Goal: Transaction & Acquisition: Book appointment/travel/reservation

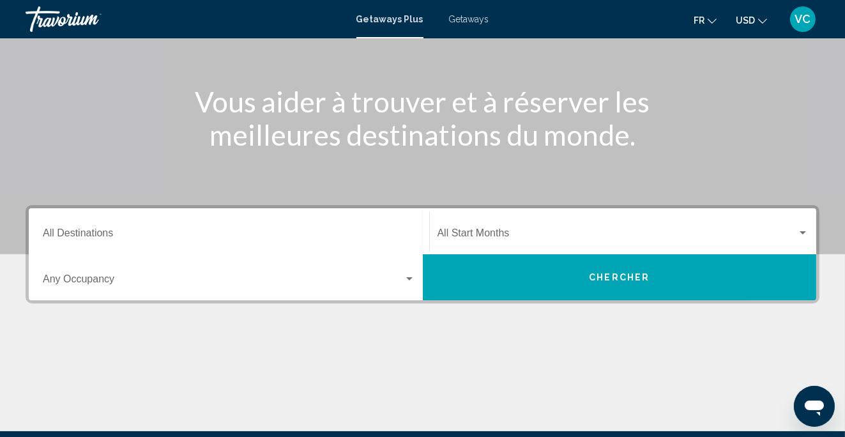
scroll to position [123, 0]
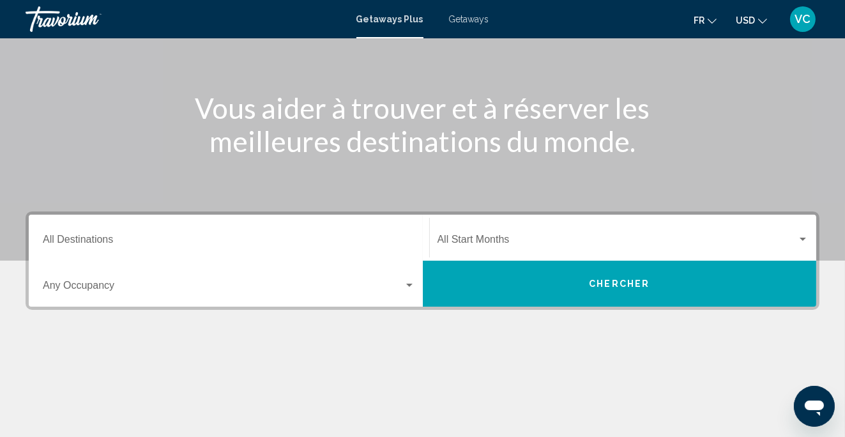
click at [764, 22] on icon "Change currency" at bounding box center [762, 21] width 9 height 9
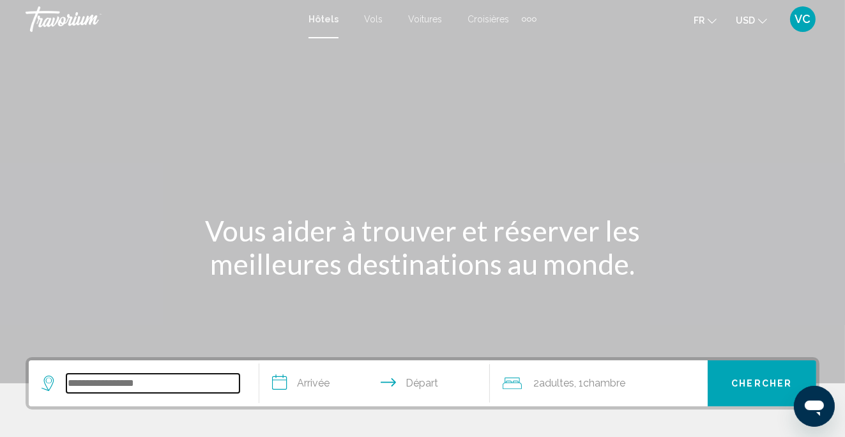
click at [202, 389] on input "Search widget" at bounding box center [152, 383] width 173 height 19
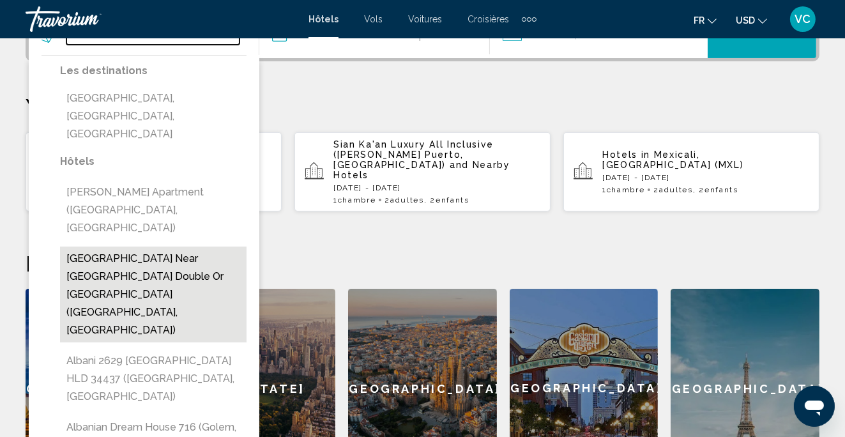
scroll to position [354, 0]
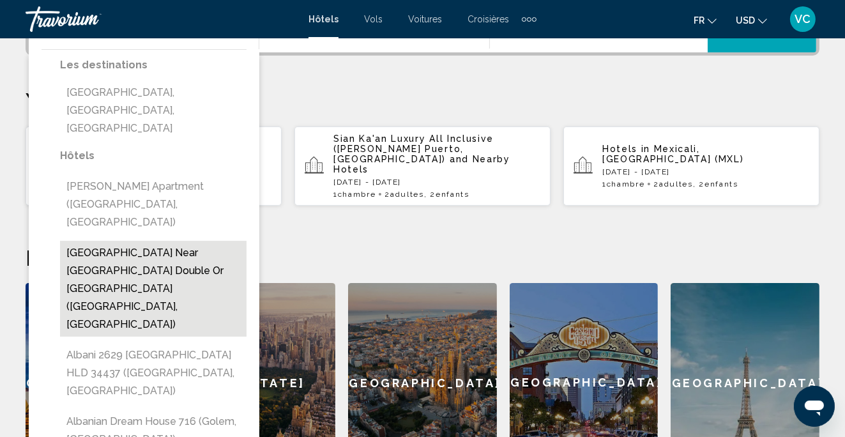
click at [128, 241] on button "[GEOGRAPHIC_DATA] near [GEOGRAPHIC_DATA] Double or [GEOGRAPHIC_DATA] ([GEOGRAPH…" at bounding box center [153, 289] width 186 height 96
type input "**********"
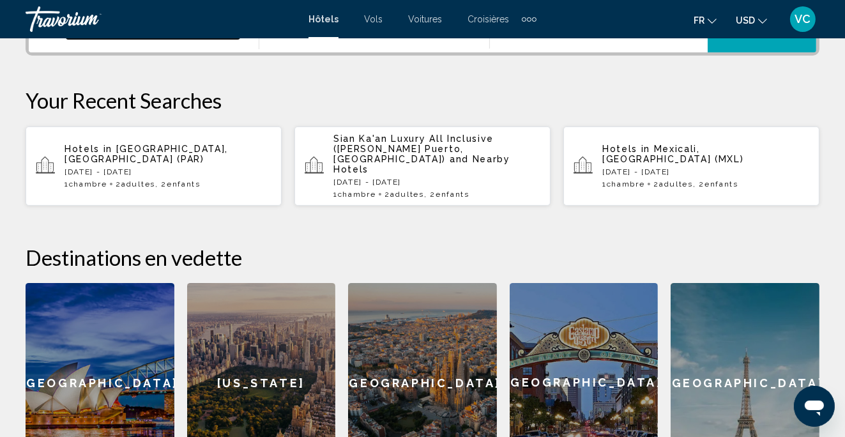
scroll to position [315, 0]
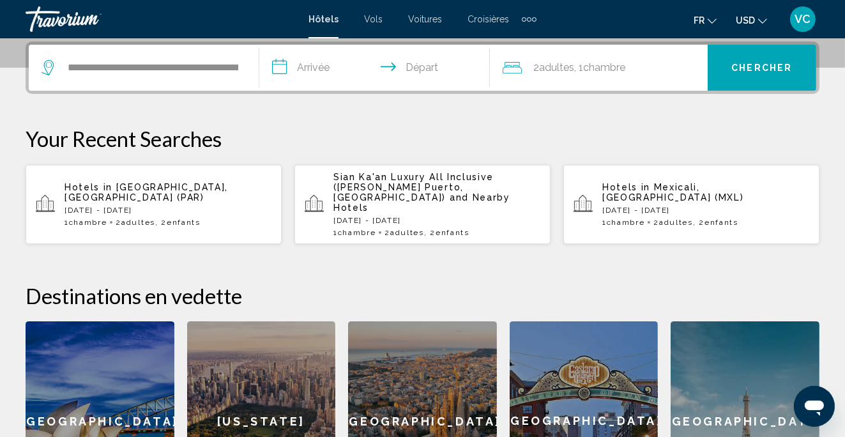
click at [322, 79] on input "**********" at bounding box center [377, 70] width 236 height 50
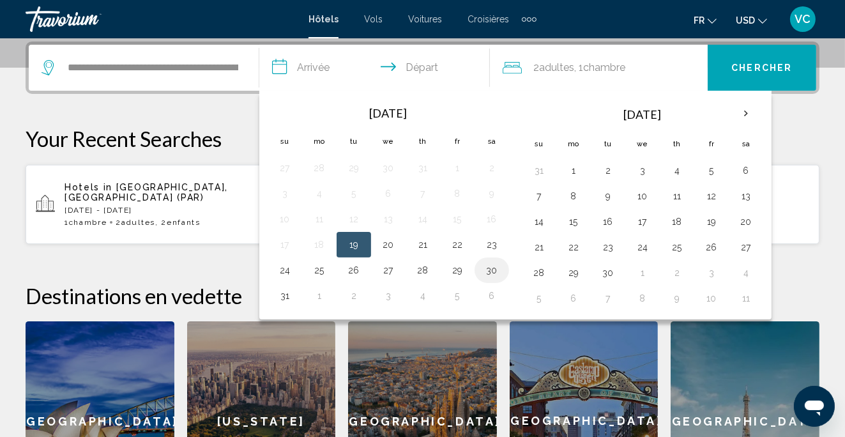
click at [496, 267] on button "30" at bounding box center [491, 270] width 20 height 18
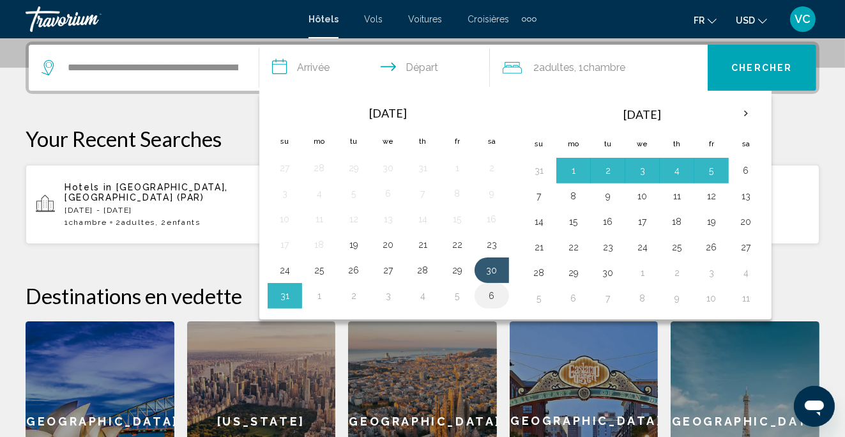
click at [485, 294] on button "6" at bounding box center [491, 296] width 20 height 18
type input "**********"
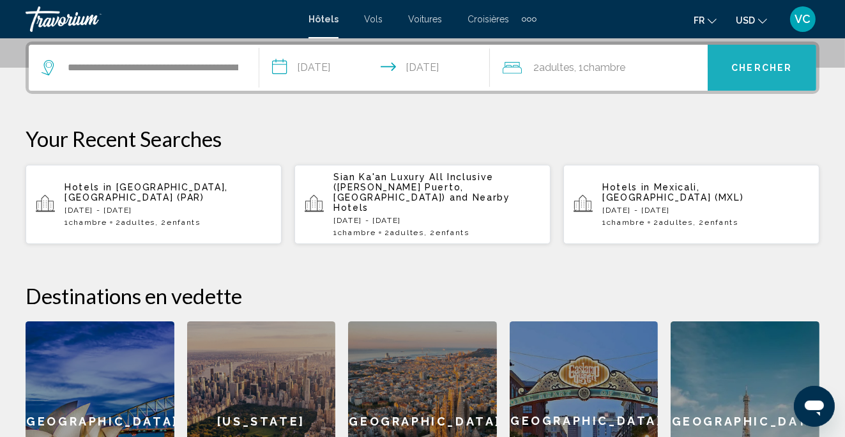
click at [746, 67] on span "Chercher" at bounding box center [761, 68] width 61 height 10
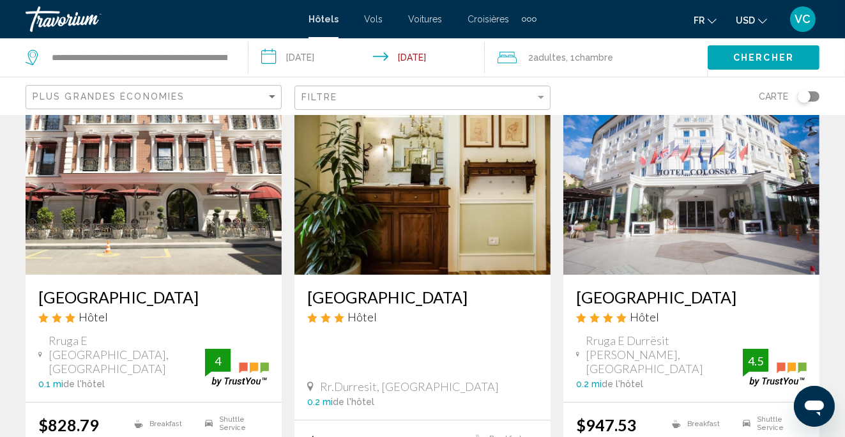
scroll to position [134, 0]
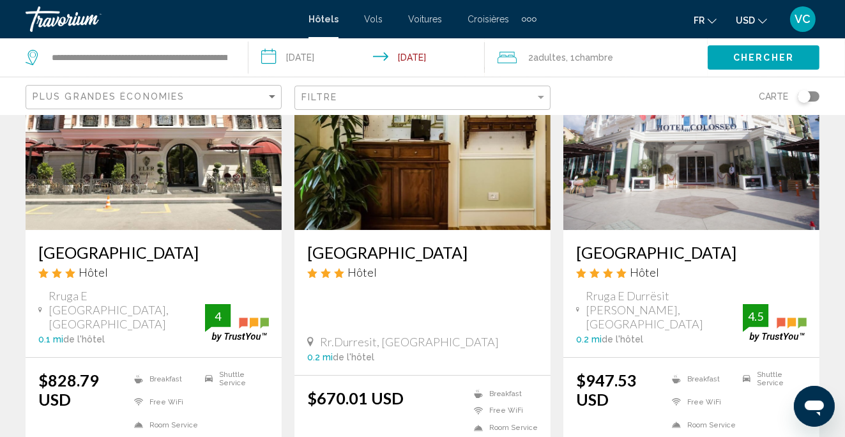
click at [748, 22] on span "USD" at bounding box center [745, 20] width 19 height 10
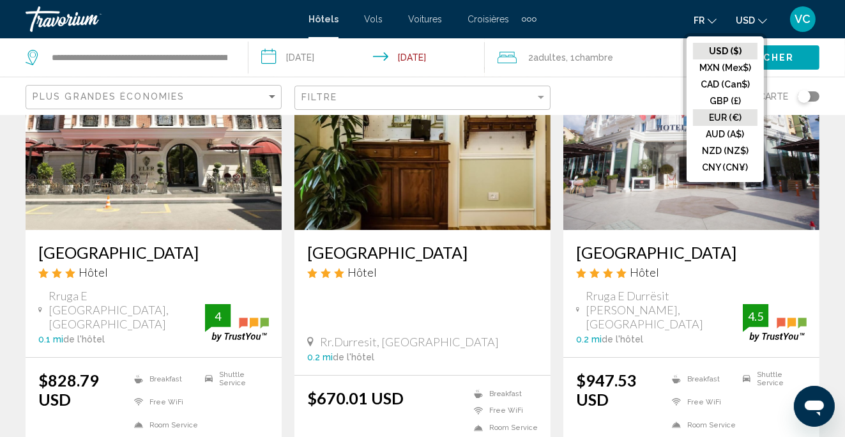
click at [728, 117] on button "EUR (€)" at bounding box center [725, 117] width 64 height 17
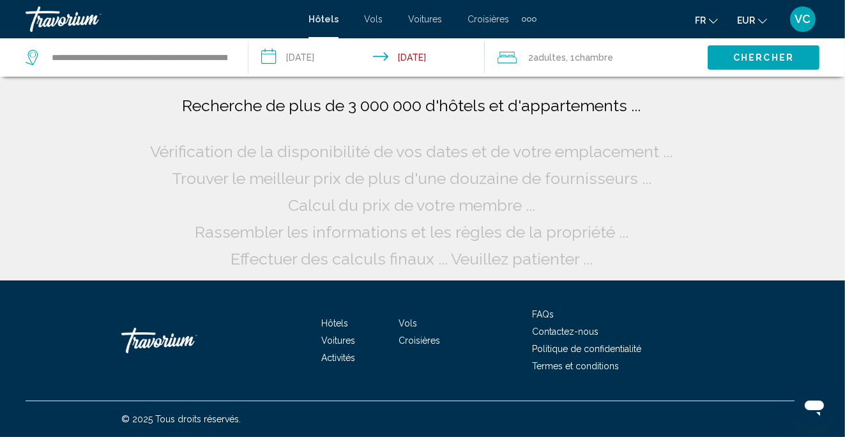
scroll to position [0, 0]
click at [443, 270] on div "Effectuer des calculs finaux ... Veuillez patienter ..." at bounding box center [422, 258] width 384 height 27
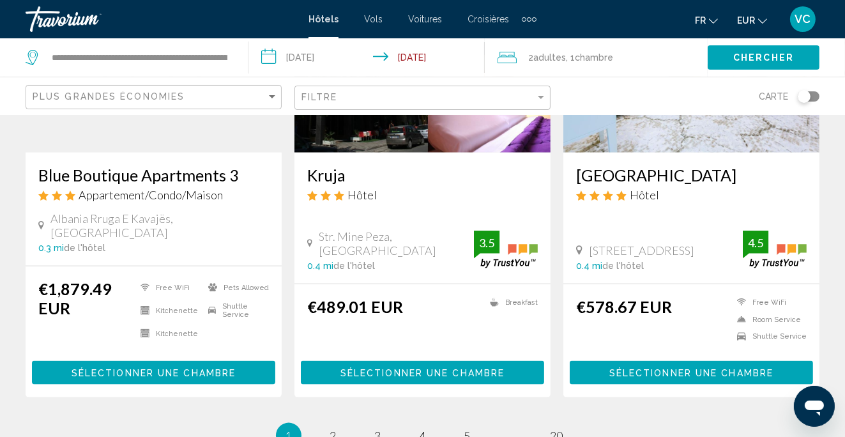
scroll to position [1709, 0]
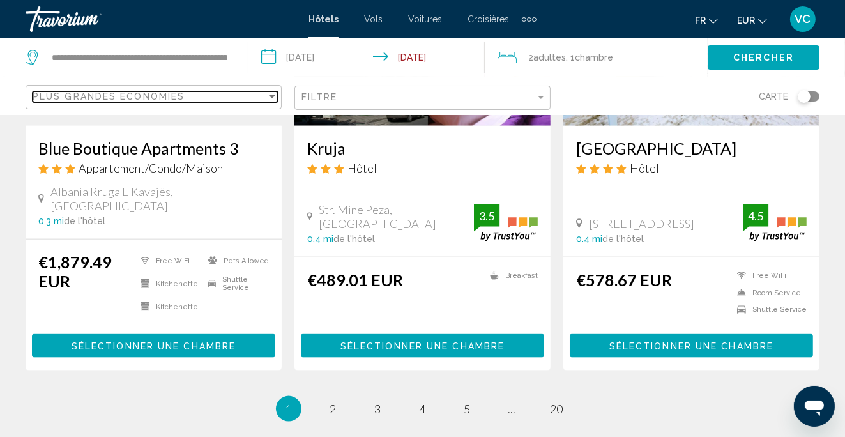
click at [156, 93] on span "Plus grandes économies" at bounding box center [109, 96] width 152 height 10
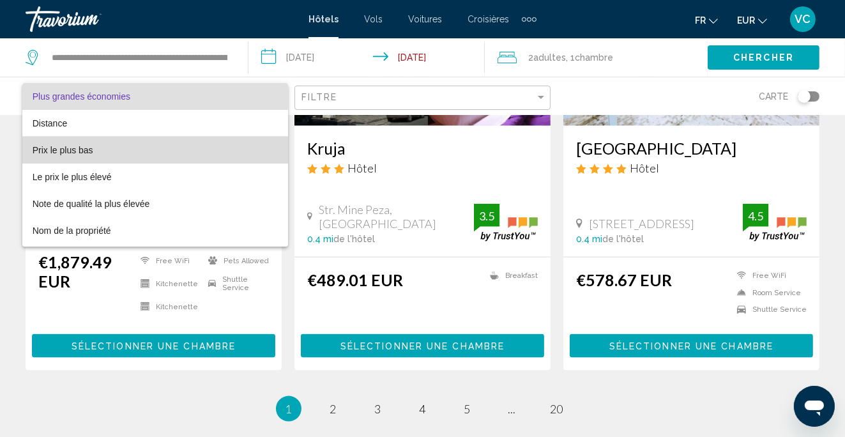
click at [147, 153] on span "Prix le plus bas" at bounding box center [156, 150] width 246 height 27
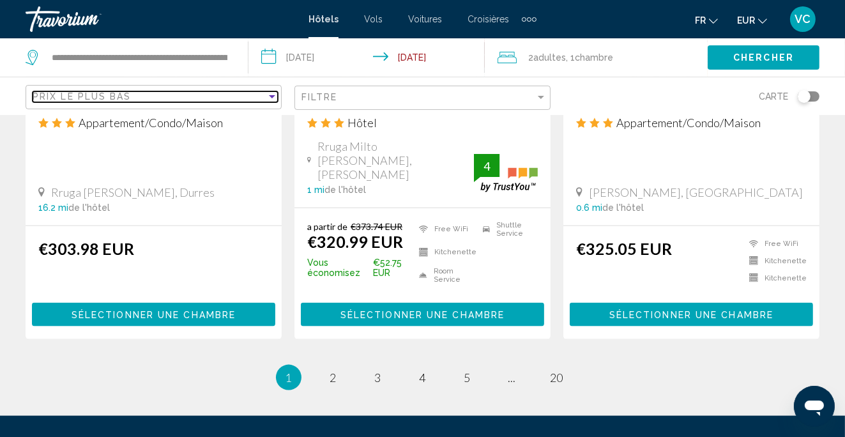
scroll to position [1742, 0]
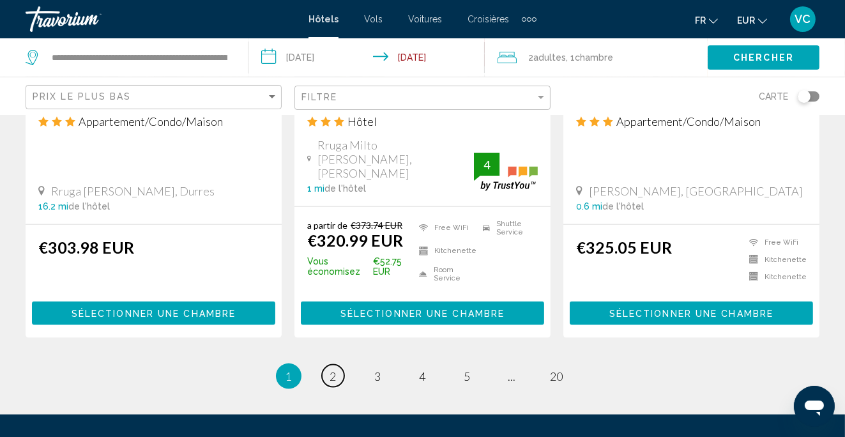
click at [328, 365] on link "page 2" at bounding box center [333, 376] width 22 height 22
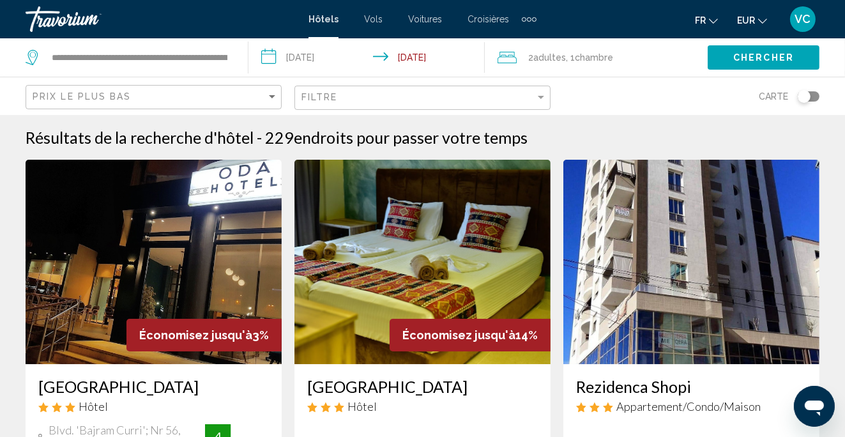
click at [811, 105] on div "Carte" at bounding box center [691, 96] width 256 height 38
click at [803, 94] on div "Toggle map" at bounding box center [803, 96] width 13 height 13
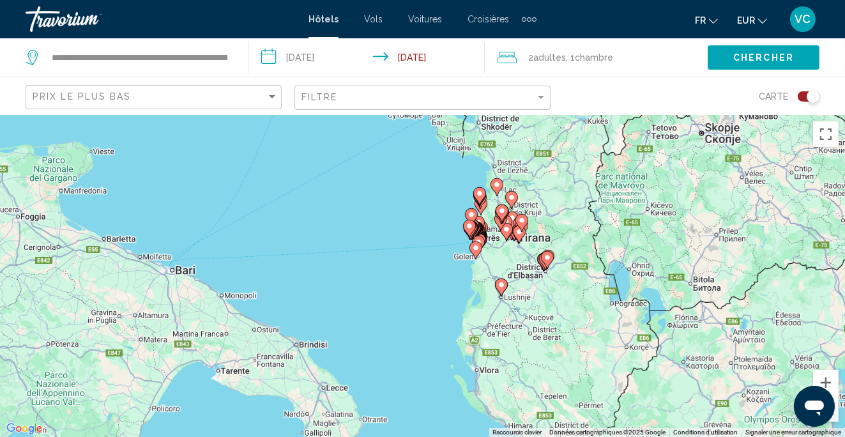
click at [476, 248] on image "Main content" at bounding box center [476, 248] width 8 height 8
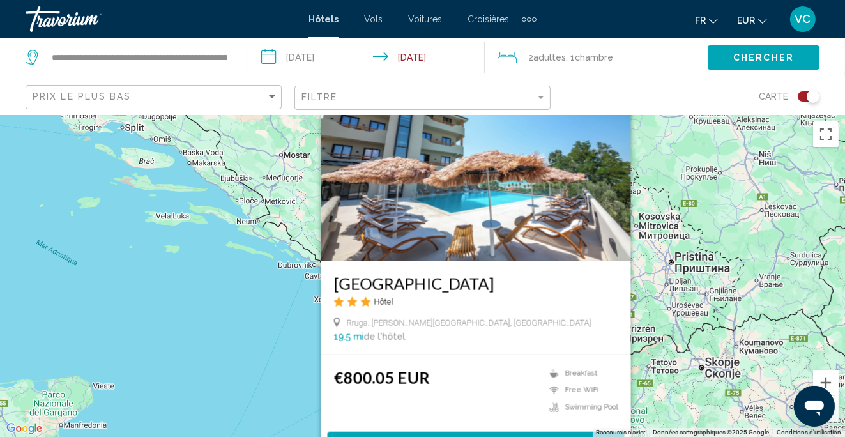
click at [282, 310] on div "Pour activer le glissement avec le clavier, appuyez sur Alt+Entrée. Une fois ce…" at bounding box center [422, 276] width 845 height 322
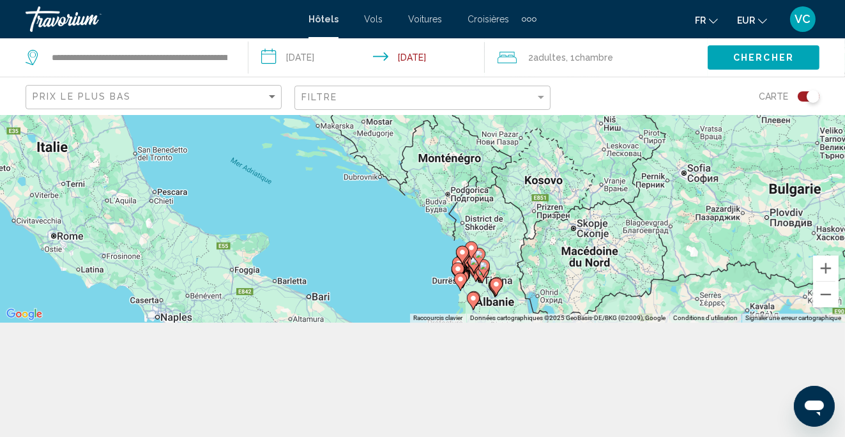
scroll to position [114, 0]
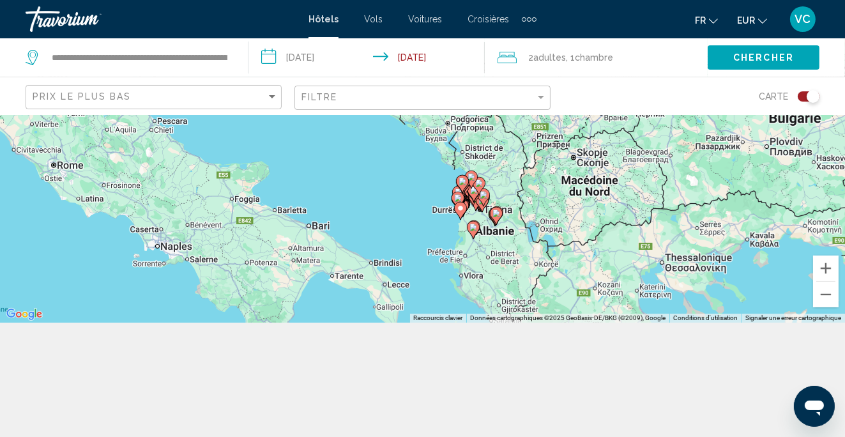
drag, startPoint x: 426, startPoint y: 250, endPoint x: 426, endPoint y: 177, distance: 72.8
click at [426, 177] on div "Pour activer le glissement avec le clavier, appuyez sur Alt+Entrée. Une fois ce…" at bounding box center [422, 162] width 845 height 322
click at [457, 197] on image "Main content" at bounding box center [458, 198] width 8 height 8
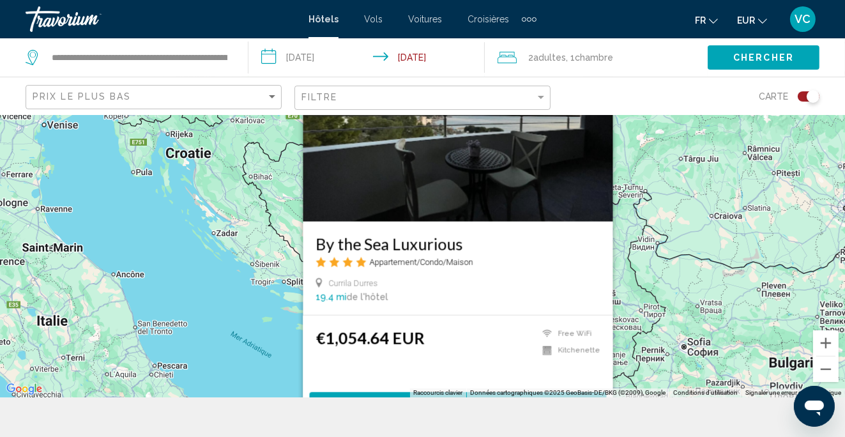
scroll to position [80, 0]
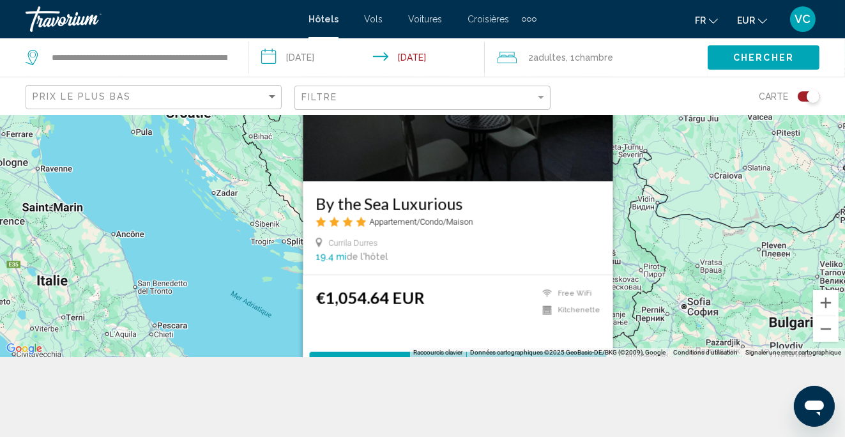
click at [266, 299] on div "Pour activer le glissement avec le clavier, appuyez sur Alt+Entrée. Une fois ce…" at bounding box center [422, 196] width 845 height 322
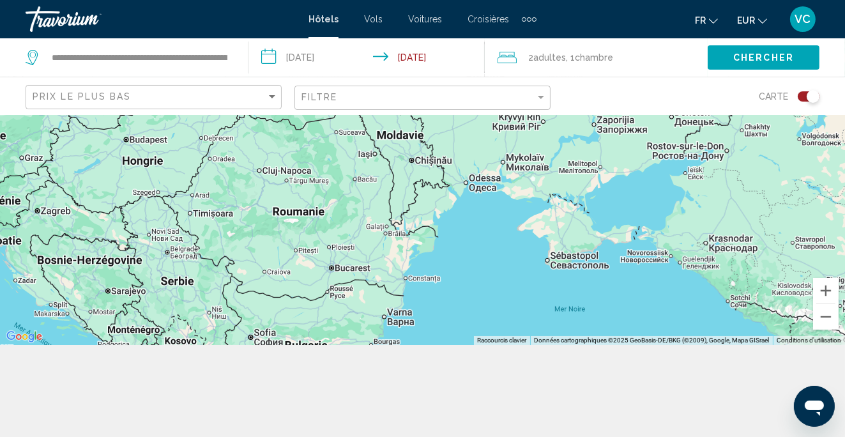
scroll to position [114, 0]
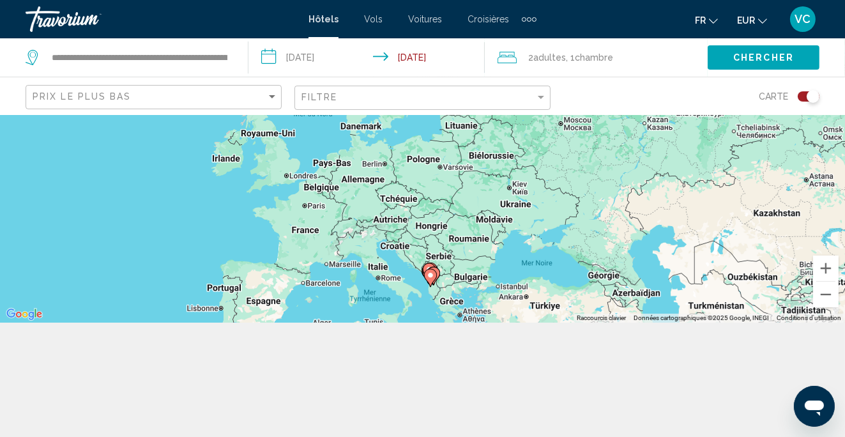
click at [427, 266] on gmp-advanced-marker "Main content" at bounding box center [433, 275] width 13 height 19
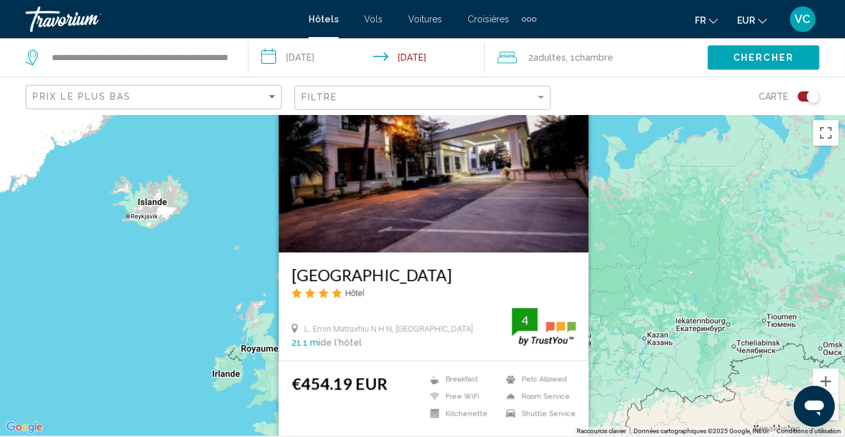
scroll to position [0, 0]
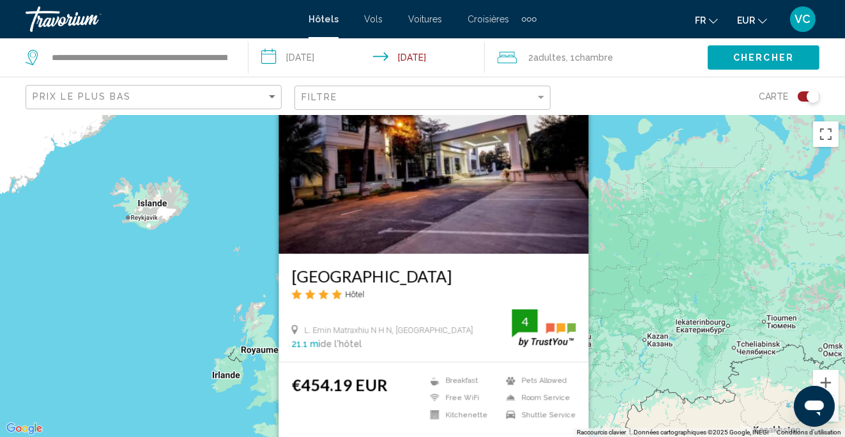
click at [414, 186] on img "Main content" at bounding box center [433, 151] width 310 height 204
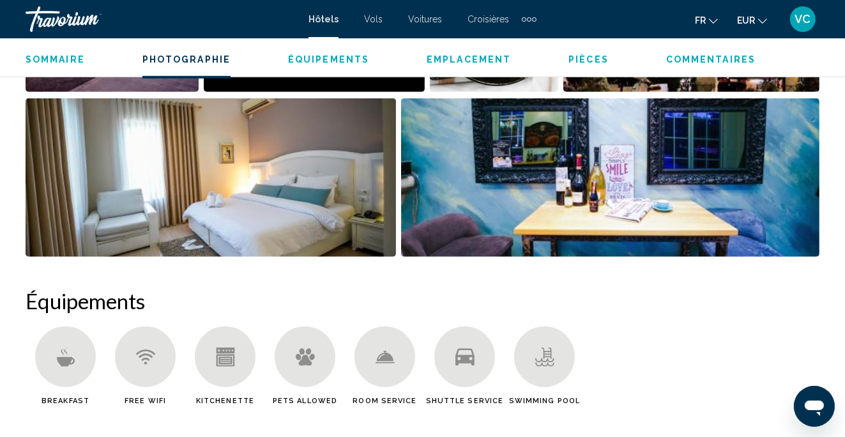
scroll to position [758, 0]
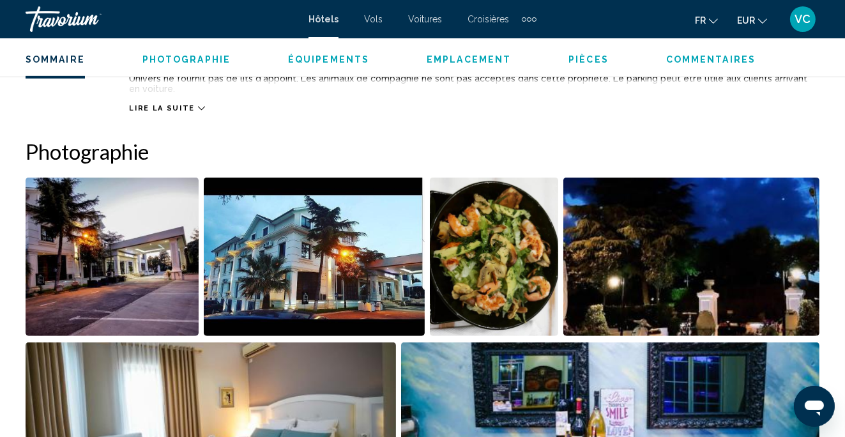
click at [522, 392] on img "Open full-screen image slider" at bounding box center [610, 421] width 418 height 158
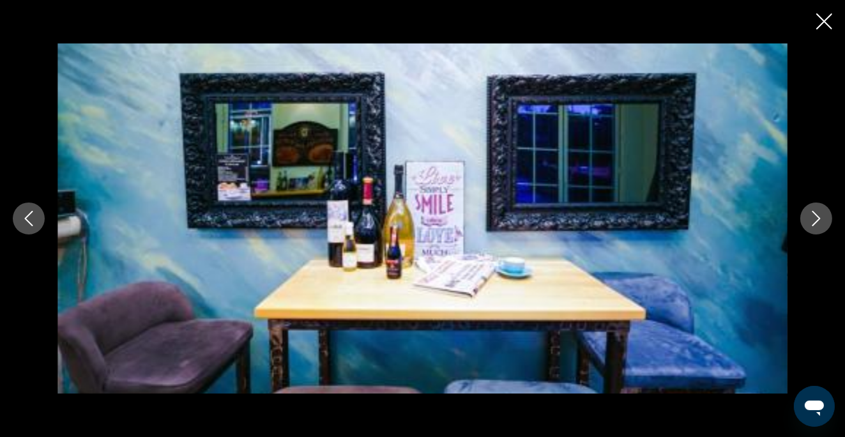
scroll to position [856, 0]
click at [819, 218] on icon "Next image" at bounding box center [816, 218] width 8 height 15
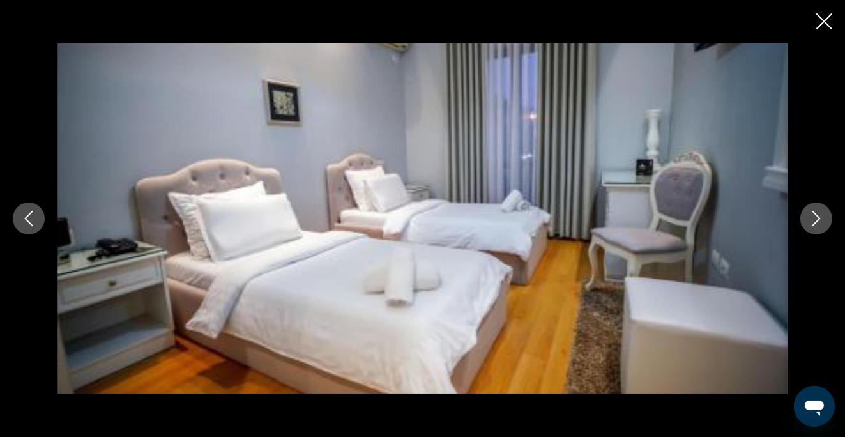
click at [808, 212] on icon "Next image" at bounding box center [815, 218] width 15 height 15
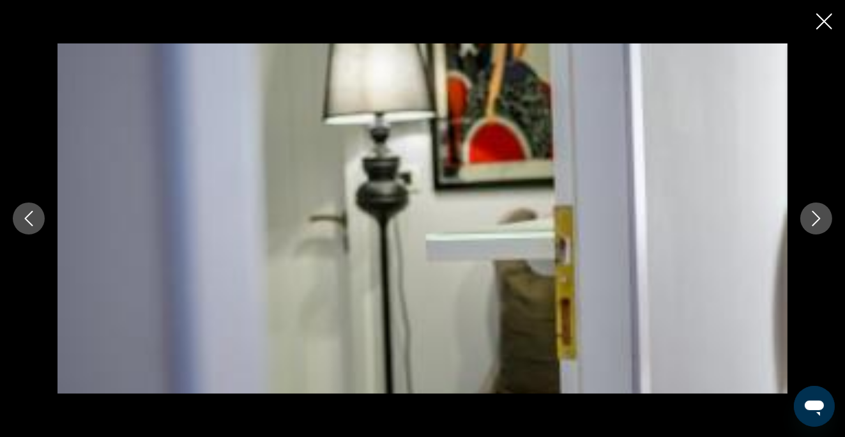
click at [808, 212] on icon "Next image" at bounding box center [815, 218] width 15 height 15
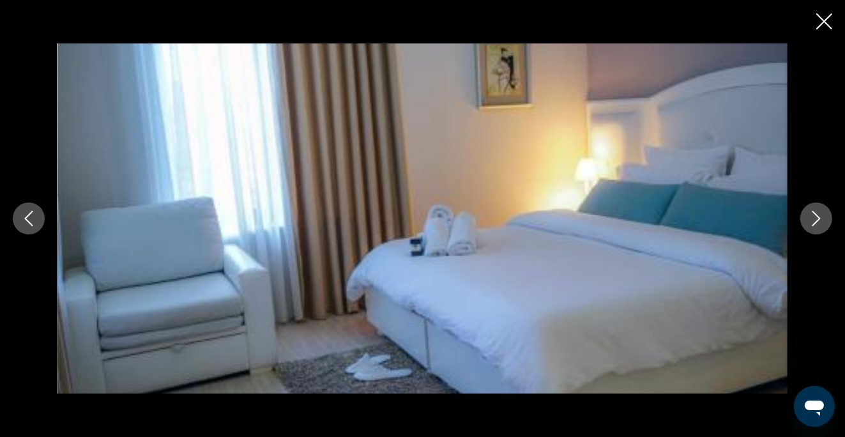
click at [808, 212] on icon "Next image" at bounding box center [815, 218] width 15 height 15
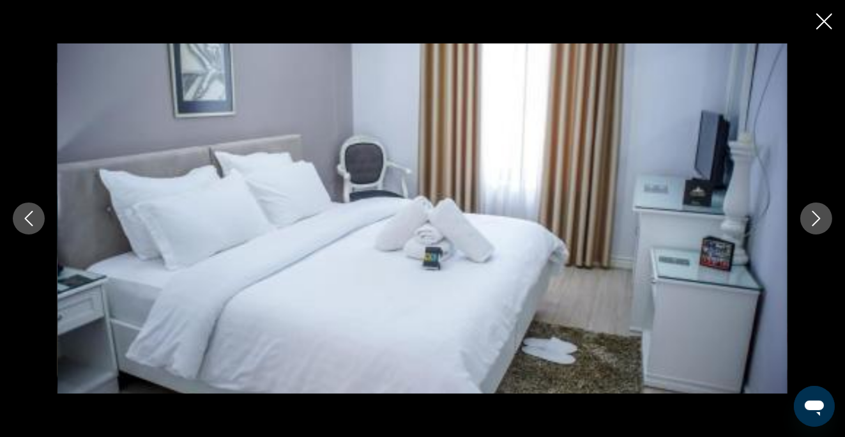
click at [808, 212] on icon "Next image" at bounding box center [815, 218] width 15 height 15
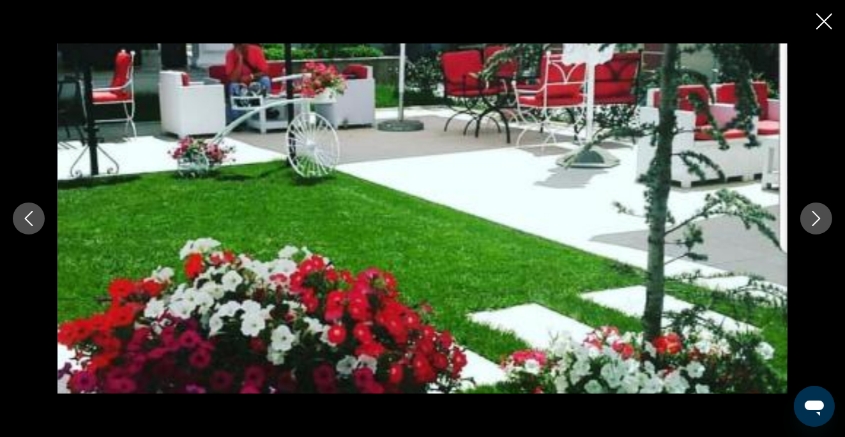
click at [813, 215] on icon "Next image" at bounding box center [815, 218] width 15 height 15
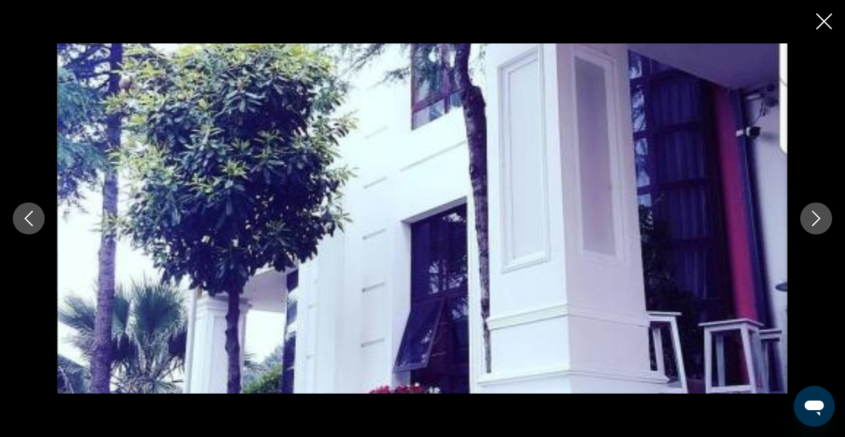
click at [813, 215] on icon "Next image" at bounding box center [815, 218] width 15 height 15
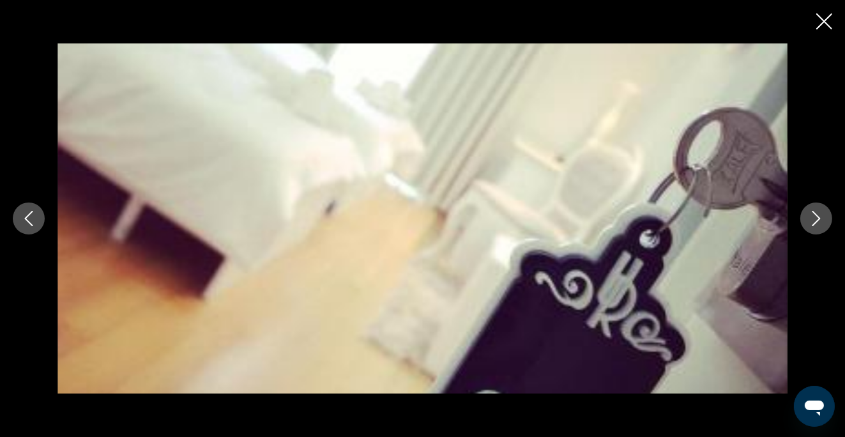
click at [813, 216] on icon "Next image" at bounding box center [815, 218] width 15 height 15
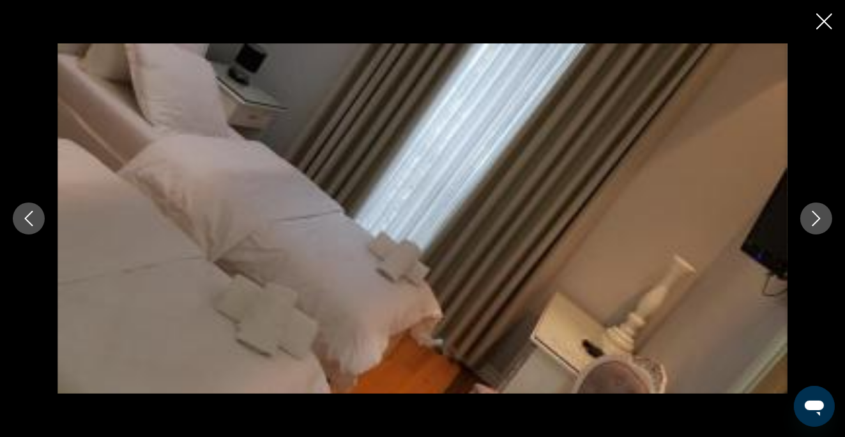
click at [813, 216] on icon "Next image" at bounding box center [815, 218] width 15 height 15
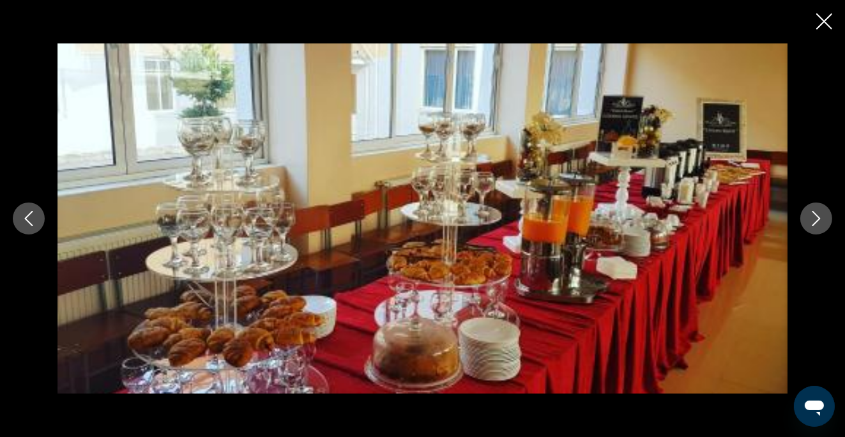
click at [812, 216] on icon "Next image" at bounding box center [815, 218] width 15 height 15
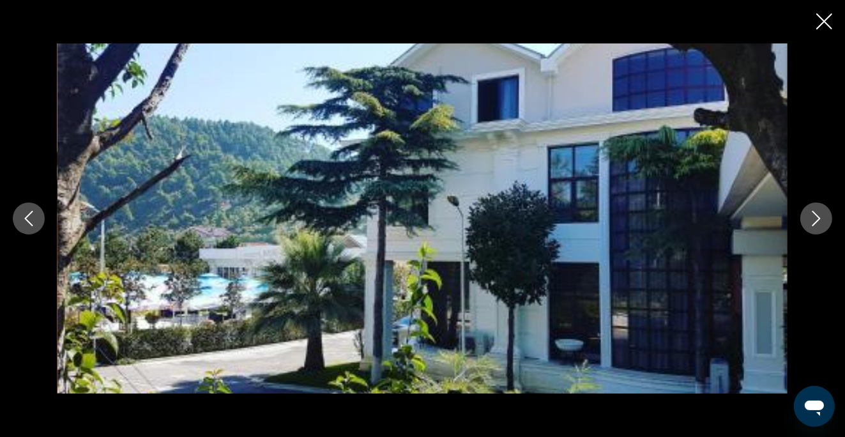
click at [809, 220] on icon "Next image" at bounding box center [815, 218] width 15 height 15
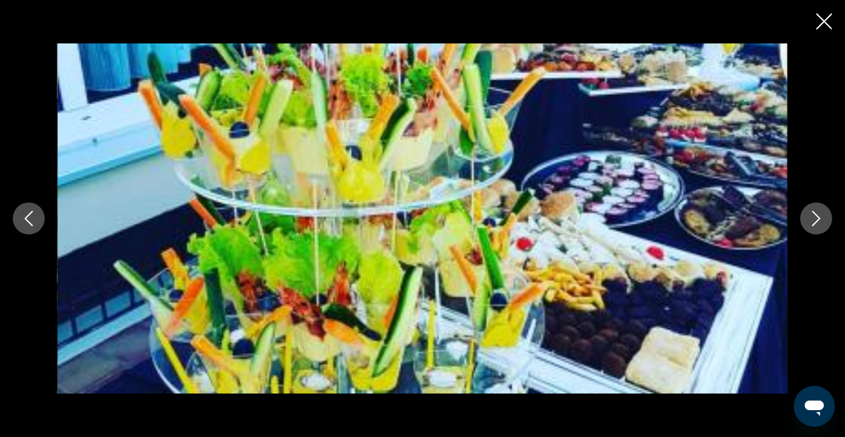
click at [809, 220] on icon "Next image" at bounding box center [815, 218] width 15 height 15
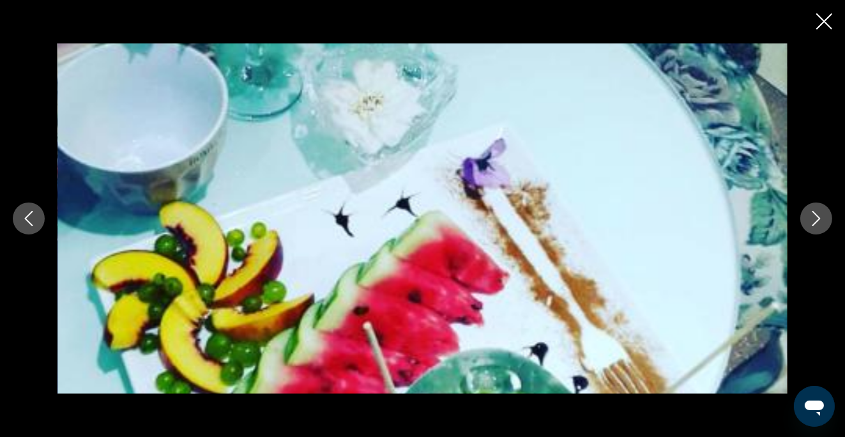
click at [809, 220] on icon "Next image" at bounding box center [815, 218] width 15 height 15
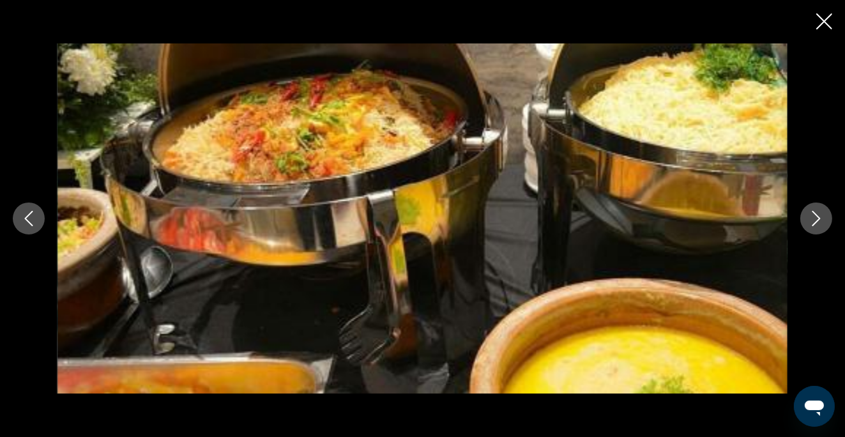
click at [808, 222] on icon "Next image" at bounding box center [815, 218] width 15 height 15
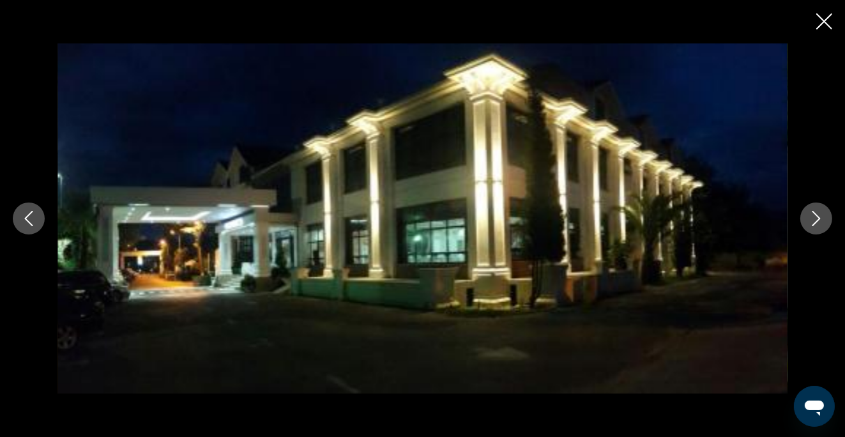
click at [808, 222] on icon "Next image" at bounding box center [815, 218] width 15 height 15
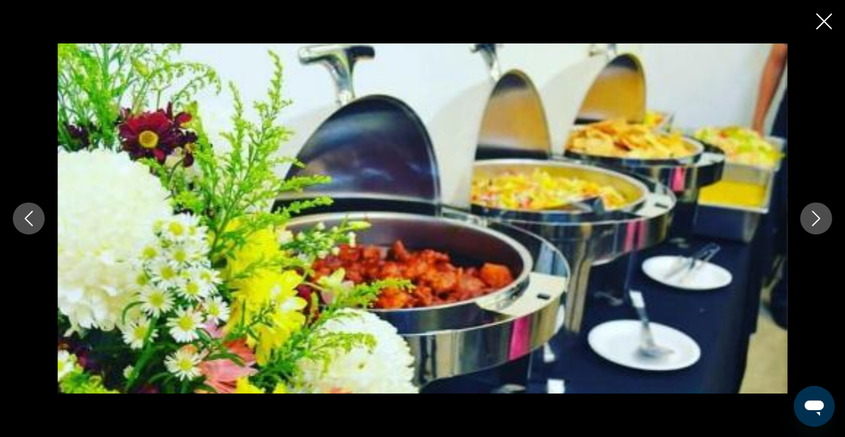
click at [808, 222] on icon "Next image" at bounding box center [815, 218] width 15 height 15
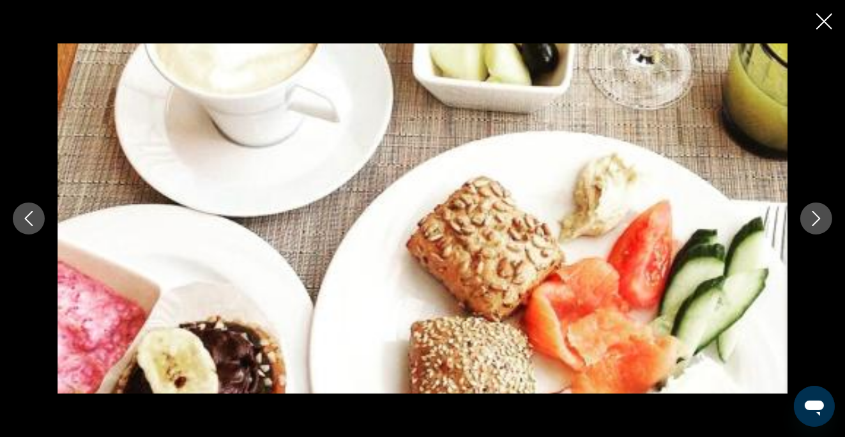
click at [808, 222] on icon "Next image" at bounding box center [815, 218] width 15 height 15
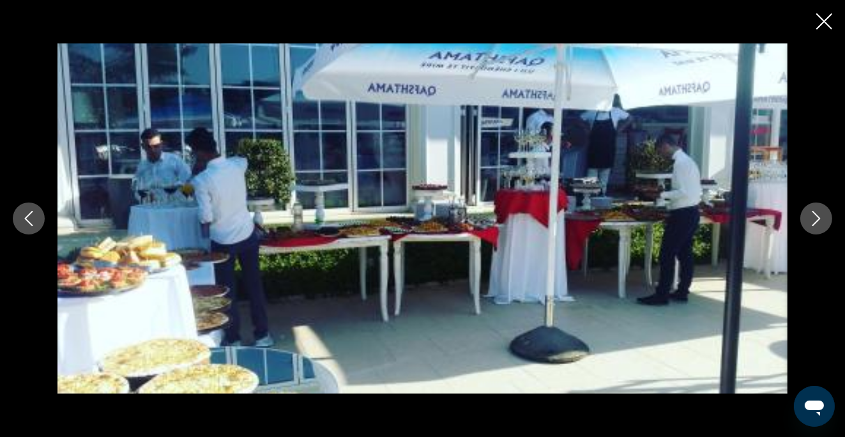
click at [808, 222] on icon "Next image" at bounding box center [815, 218] width 15 height 15
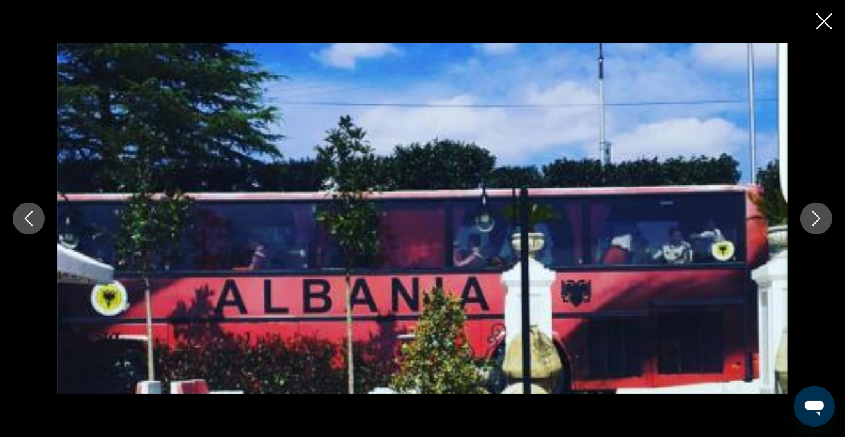
click at [808, 222] on icon "Next image" at bounding box center [815, 218] width 15 height 15
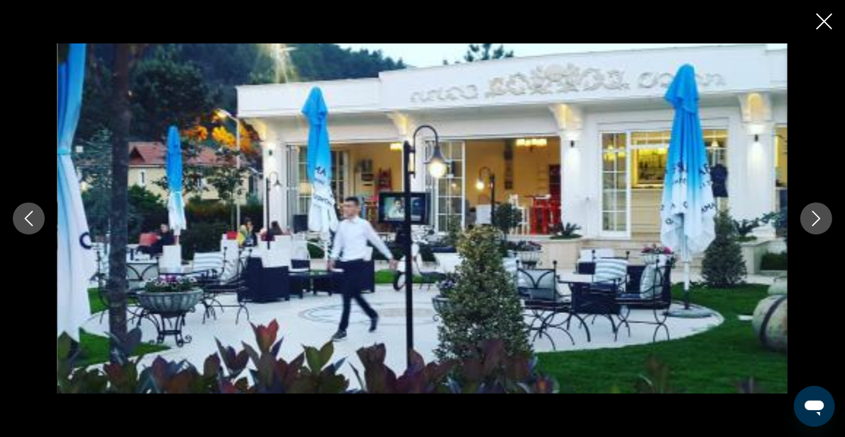
click at [808, 222] on icon "Next image" at bounding box center [815, 218] width 15 height 15
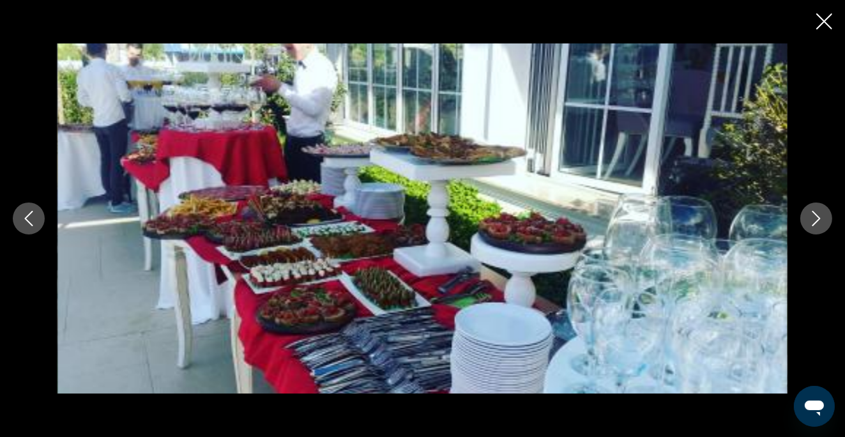
click at [807, 223] on button "Next image" at bounding box center [816, 218] width 32 height 32
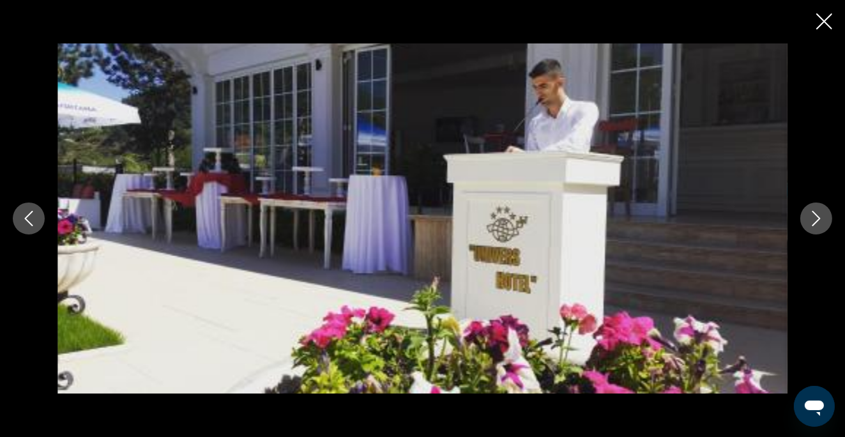
click at [807, 223] on button "Next image" at bounding box center [816, 218] width 32 height 32
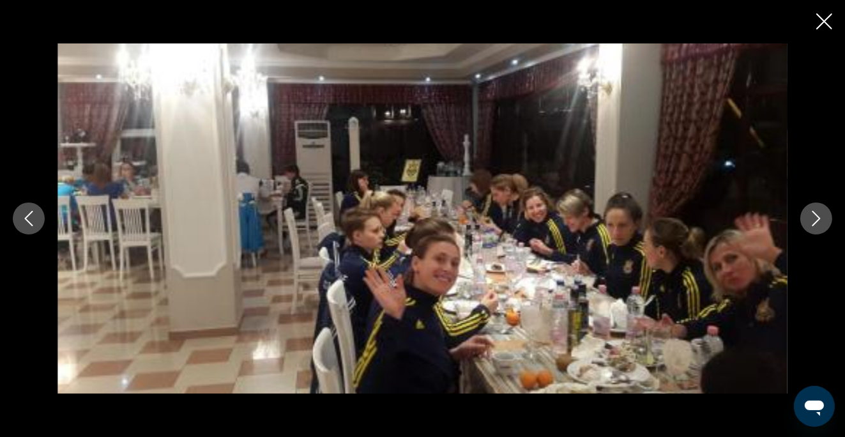
click at [806, 226] on button "Next image" at bounding box center [816, 218] width 32 height 32
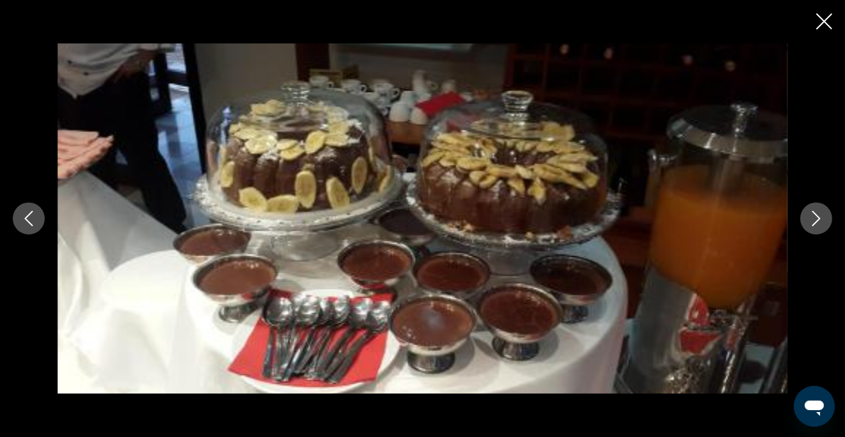
click at [806, 226] on button "Next image" at bounding box center [816, 218] width 32 height 32
